Goal: Information Seeking & Learning: Learn about a topic

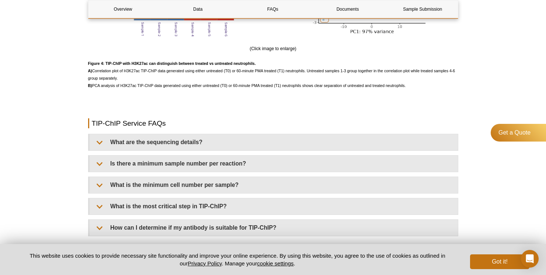
scroll to position [1688, 0]
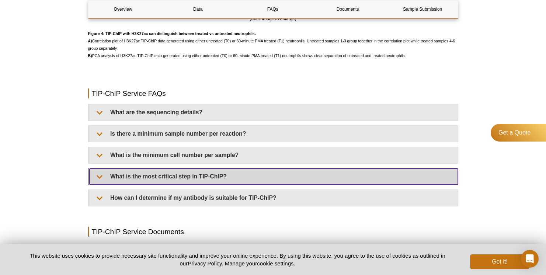
click at [227, 176] on summary "What is the most critical step in TIP-ChIP?" at bounding box center [274, 176] width 368 height 16
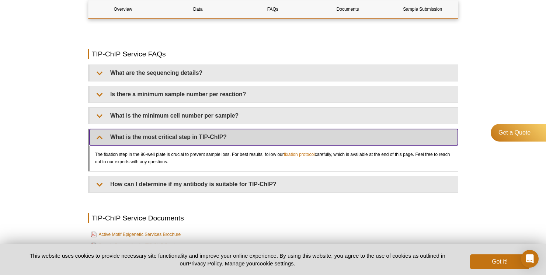
scroll to position [1730, 0]
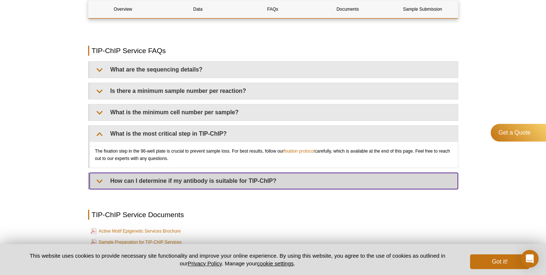
click at [224, 186] on summary "How can I determine if my antibody is suitable for TIP-ChIP?" at bounding box center [274, 181] width 368 height 16
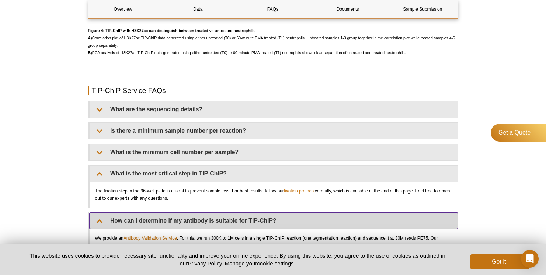
scroll to position [1702, 0]
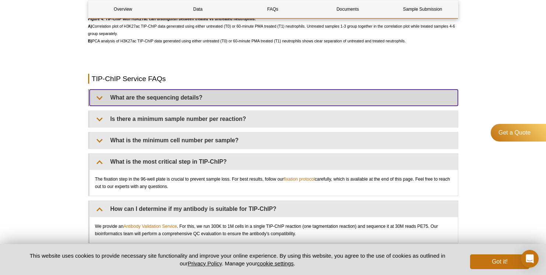
click at [323, 101] on summary "What are the sequencing details?" at bounding box center [274, 98] width 368 height 16
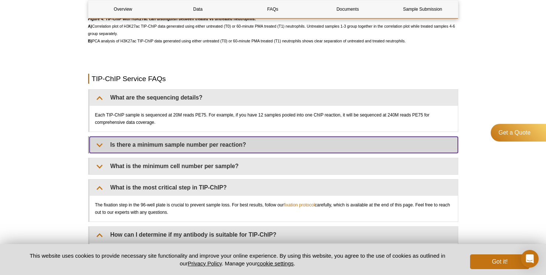
click at [309, 146] on summary "Is there a minimum sample number per reaction?" at bounding box center [274, 145] width 368 height 16
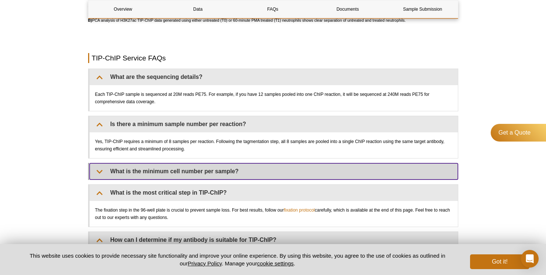
click at [297, 178] on summary "What is the minimum cell number per sample?" at bounding box center [274, 171] width 368 height 16
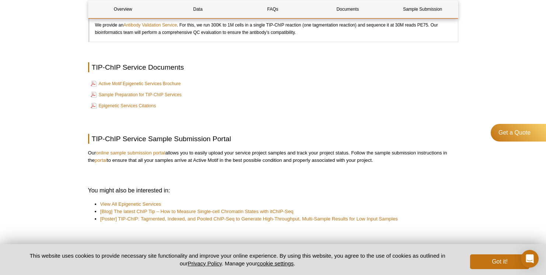
scroll to position [1992, 0]
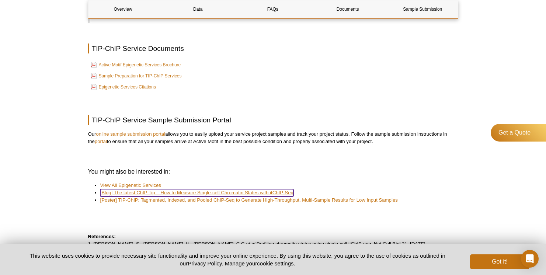
click at [272, 196] on link "[Blog] The latest ChIP Tip – How to Measure Single-cell Chromatin States with i…" at bounding box center [196, 192] width 193 height 7
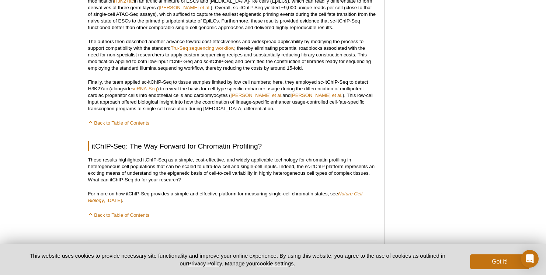
scroll to position [806, 0]
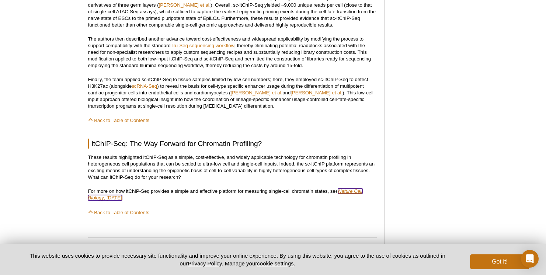
click at [343, 191] on em "Nature Cell Biology" at bounding box center [225, 194] width 274 height 12
